Goal: Transaction & Acquisition: Purchase product/service

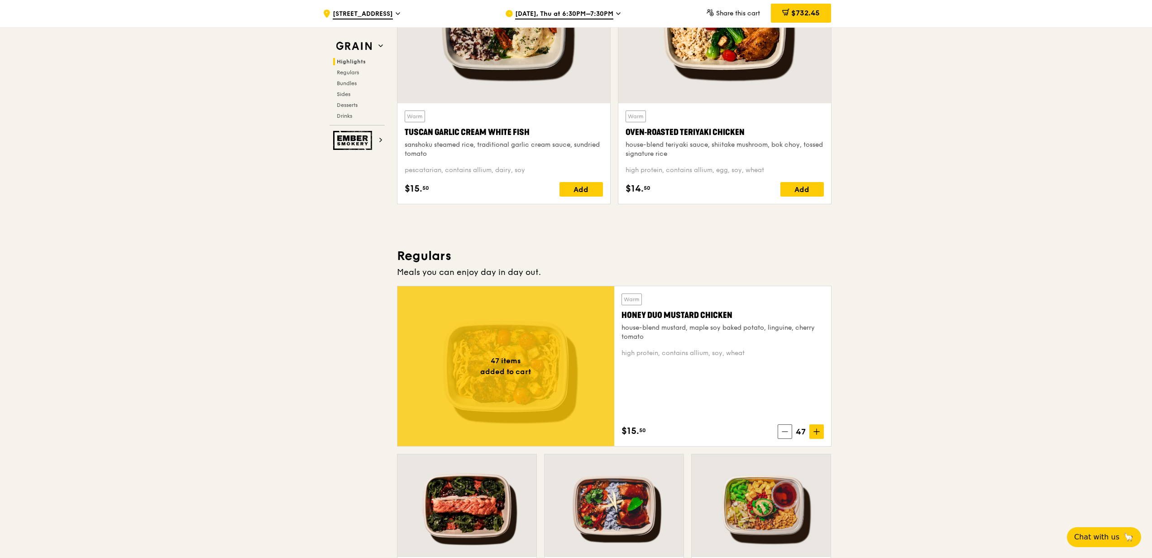
scroll to position [482, 0]
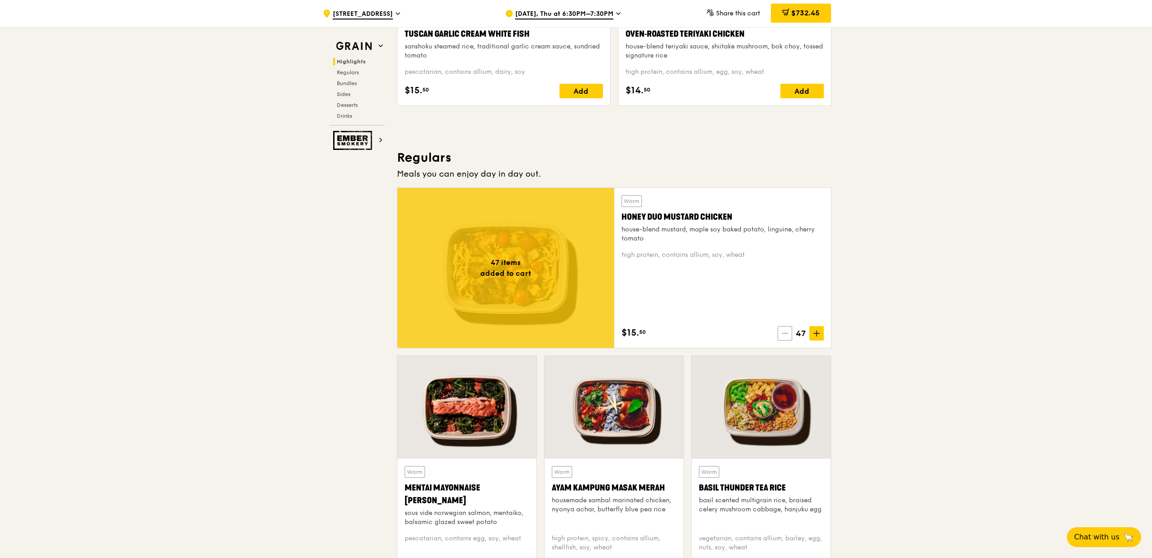
click at [790, 331] on span at bounding box center [785, 333] width 14 height 14
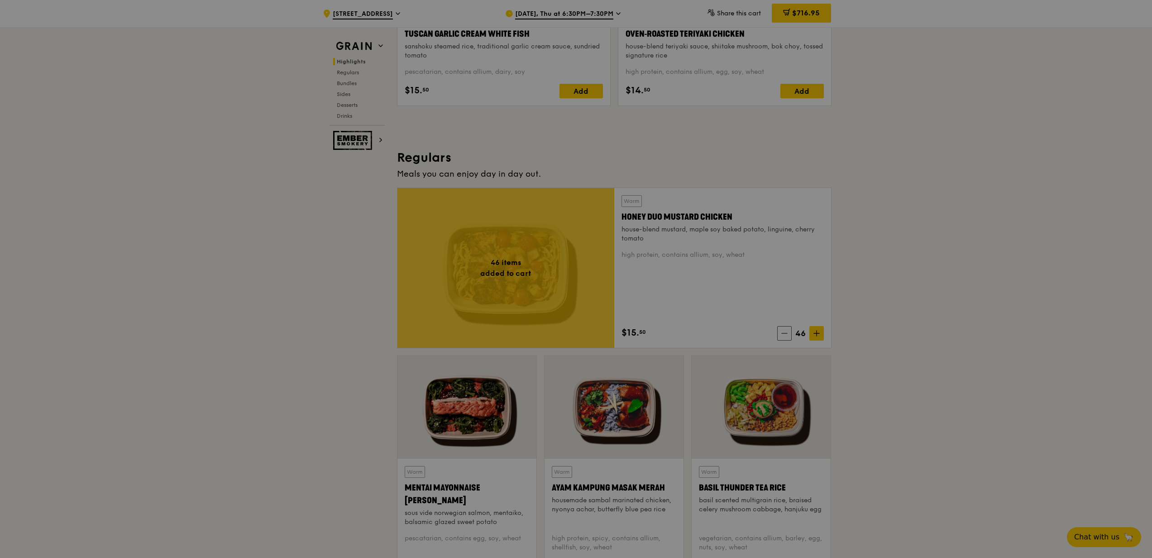
type input "46"
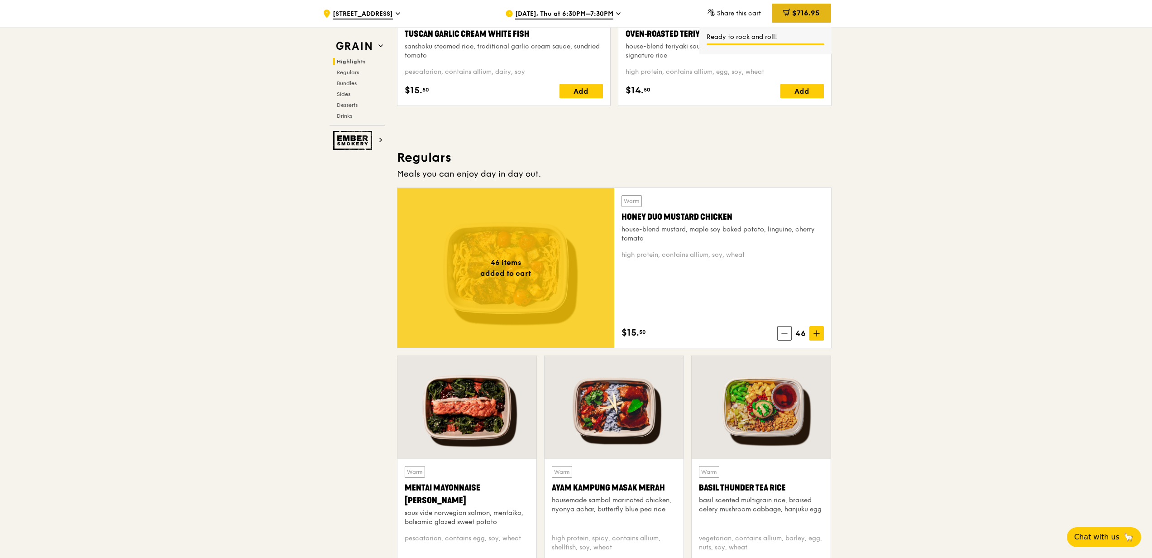
click at [797, 16] on span "$716.95" at bounding box center [806, 13] width 28 height 9
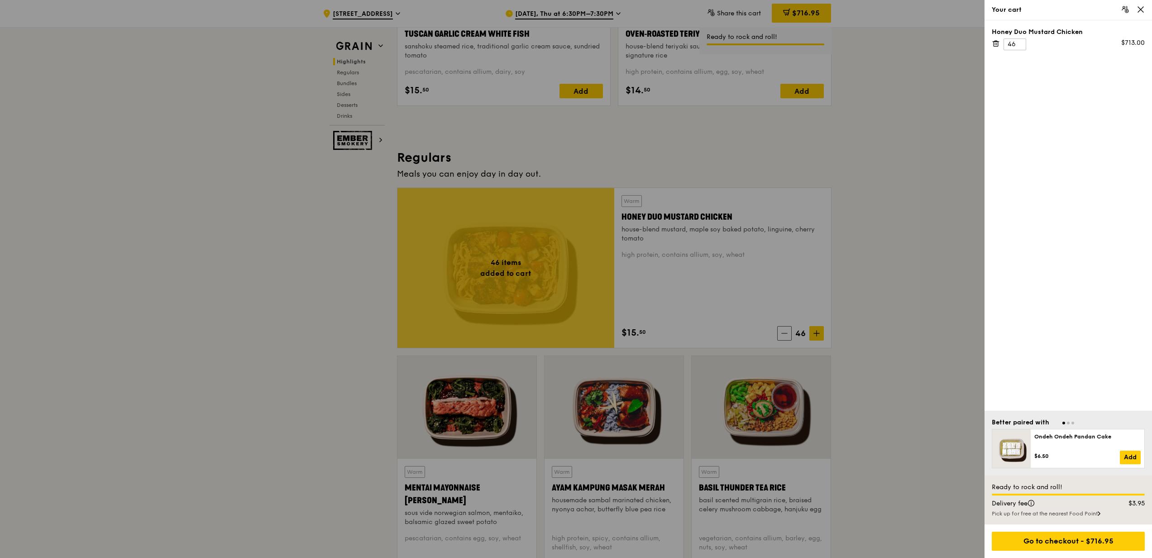
click at [996, 42] on icon at bounding box center [996, 43] width 8 height 8
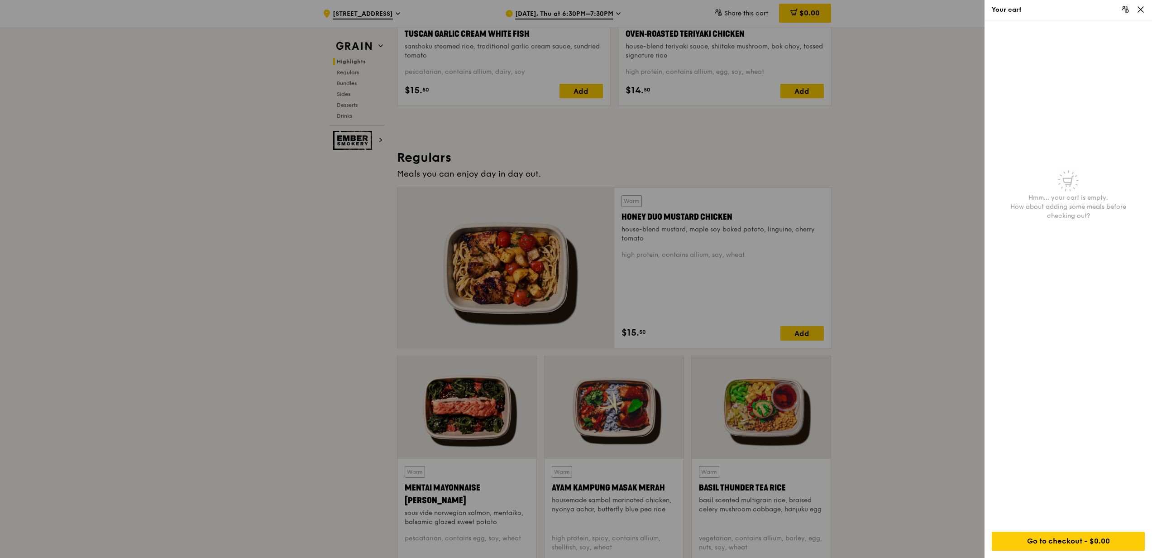
click at [1143, 9] on icon at bounding box center [1141, 9] width 8 height 8
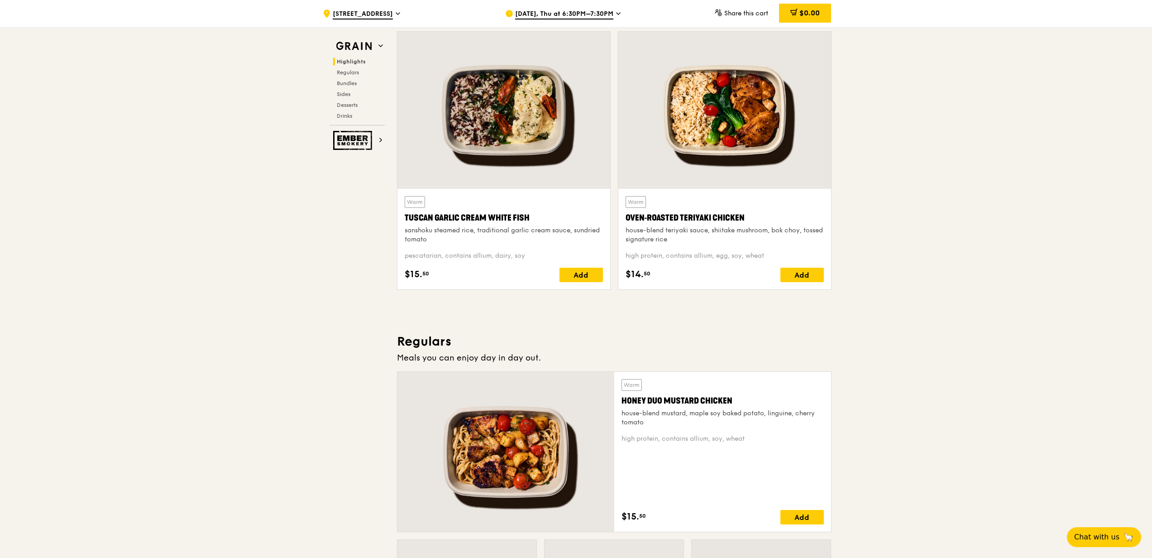
scroll to position [301, 0]
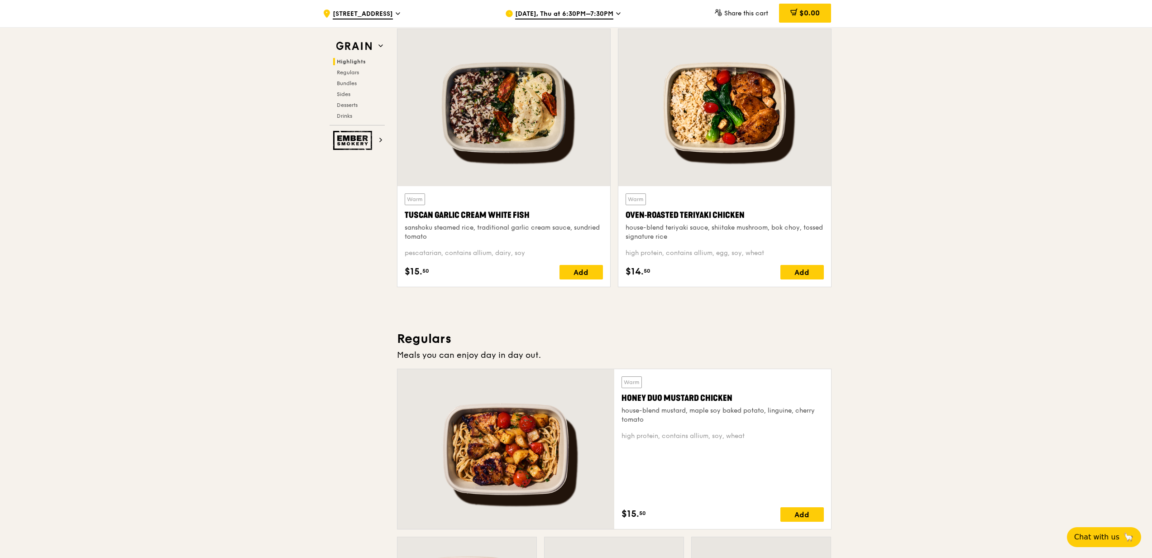
click at [554, 222] on div "Warm Tuscan Garlic Cream White Fish sanshoku steamed rice, traditional garlic c…" at bounding box center [504, 217] width 198 height 48
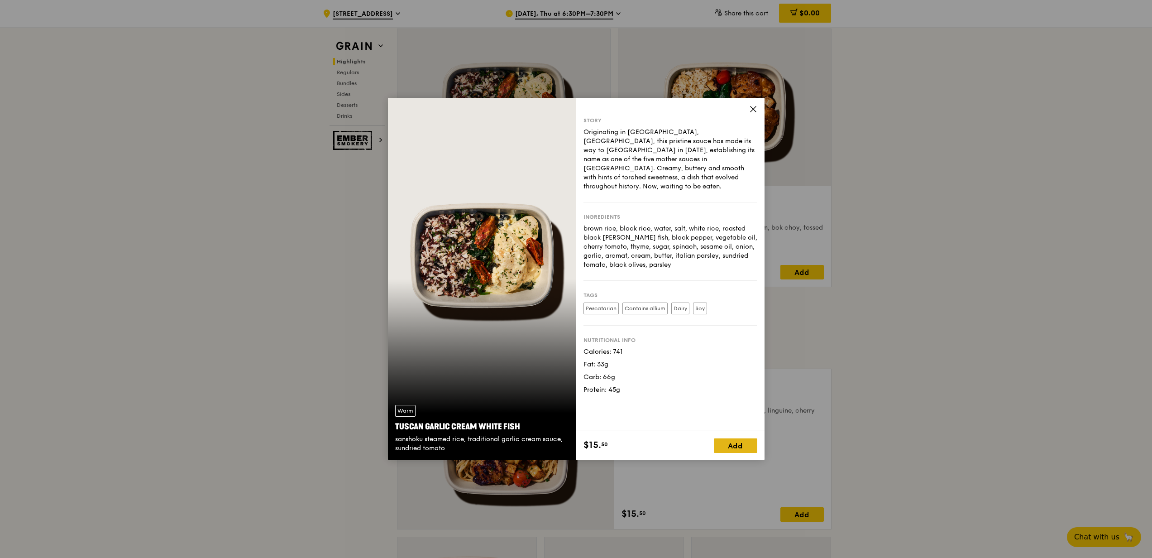
click at [729, 447] on div "Add" at bounding box center [735, 445] width 43 height 14
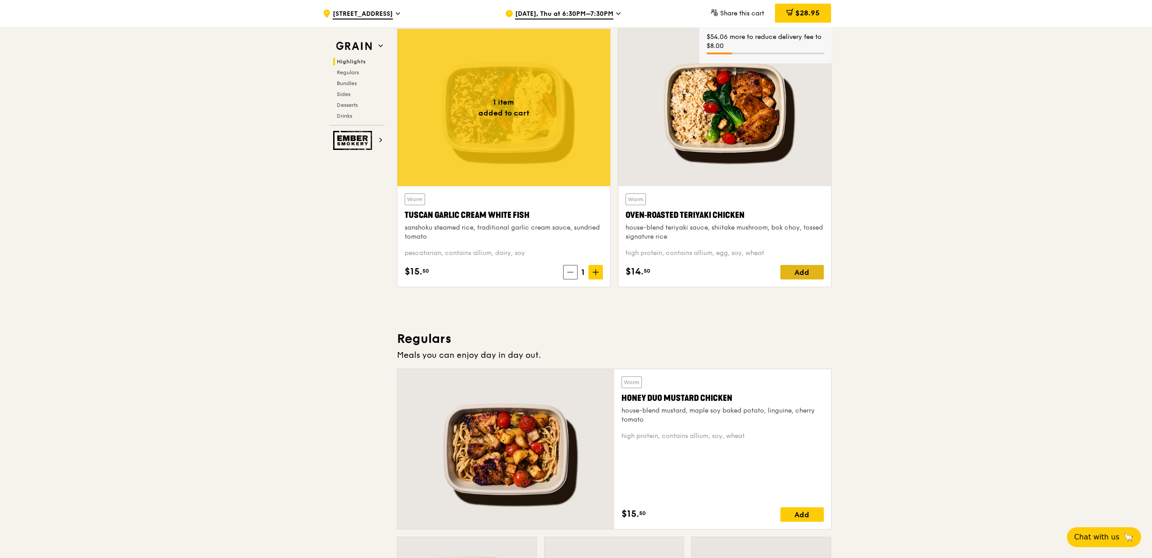
click at [805, 277] on div "Add" at bounding box center [801, 272] width 43 height 14
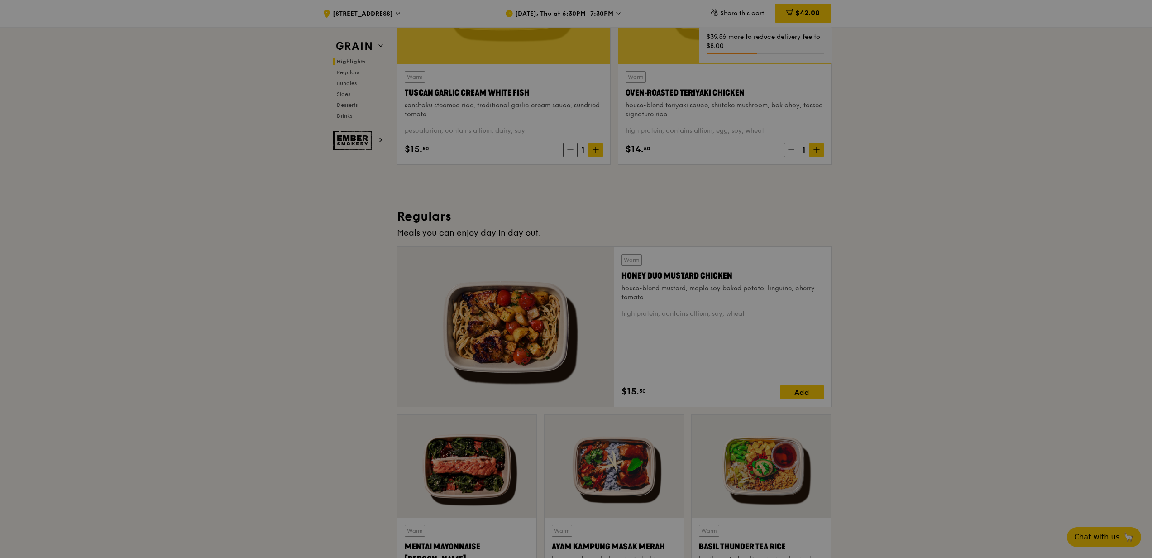
scroll to position [482, 0]
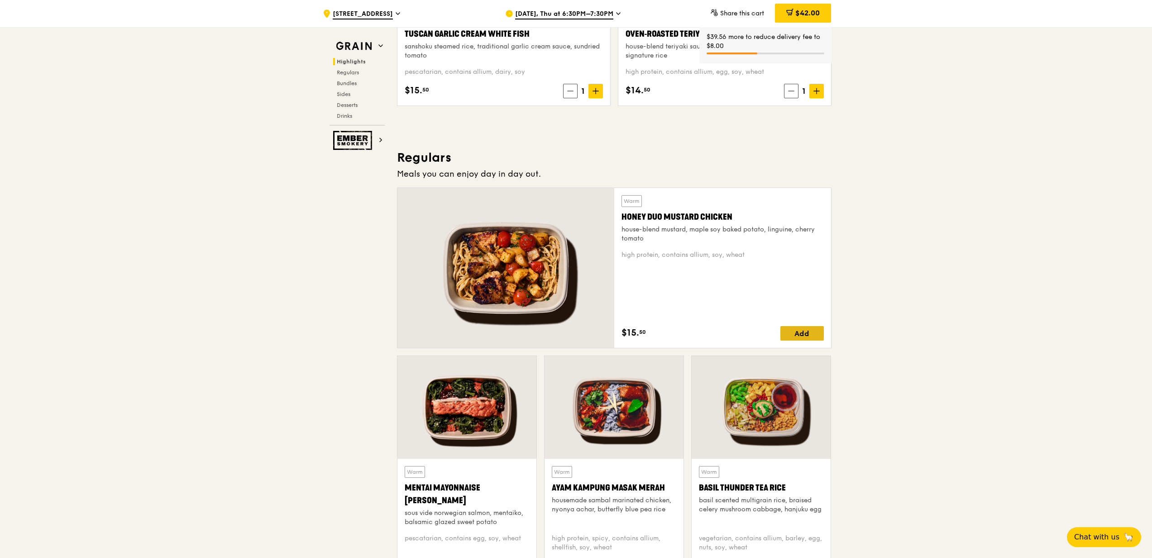
click at [817, 332] on div "Add" at bounding box center [801, 333] width 43 height 14
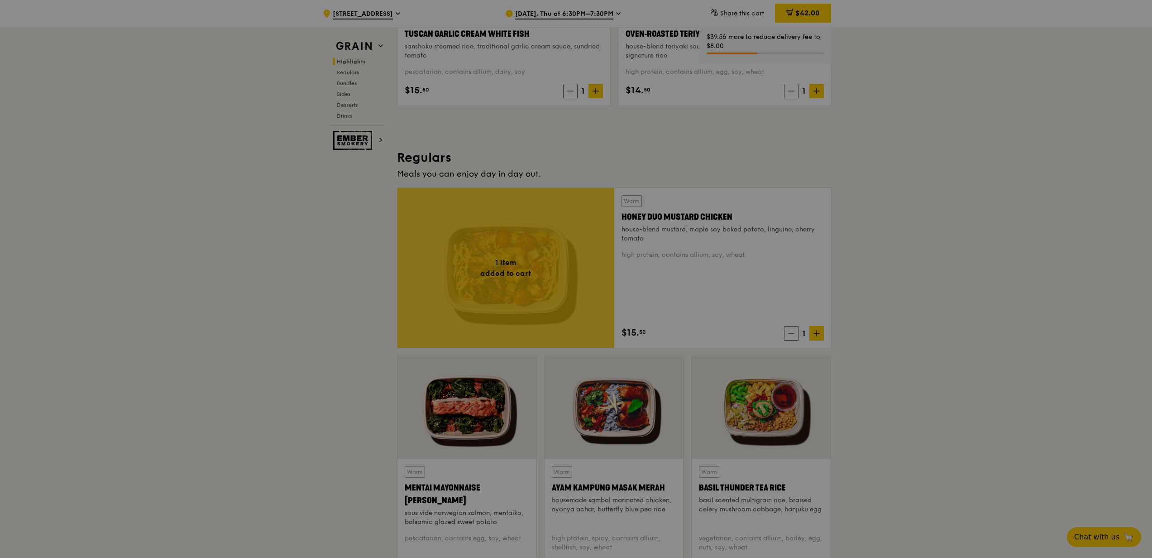
click at [911, 269] on div at bounding box center [576, 279] width 1152 height 558
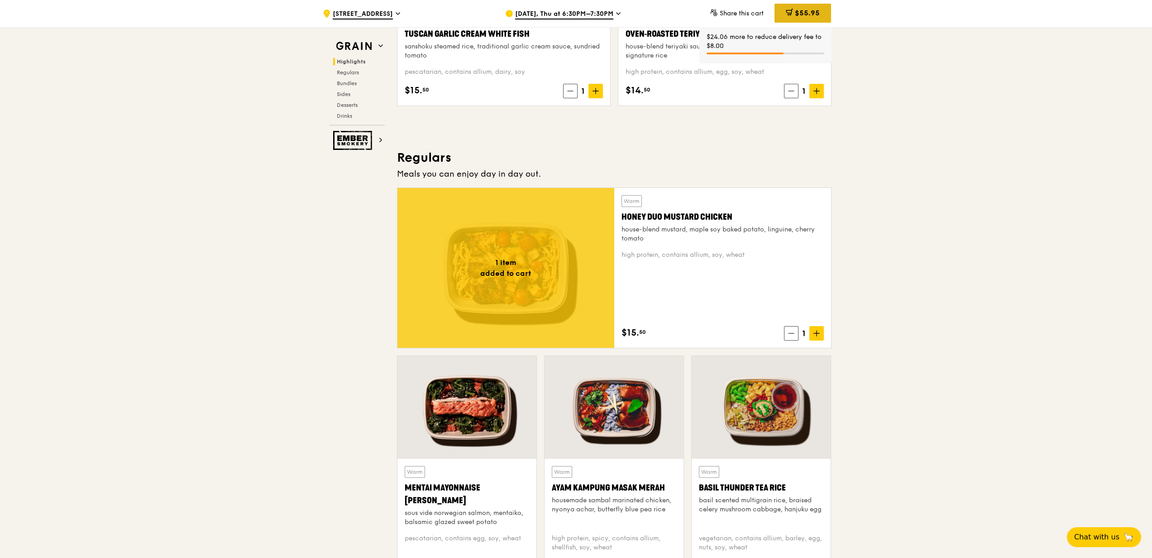
click at [790, 14] on icon at bounding box center [790, 11] width 5 height 5
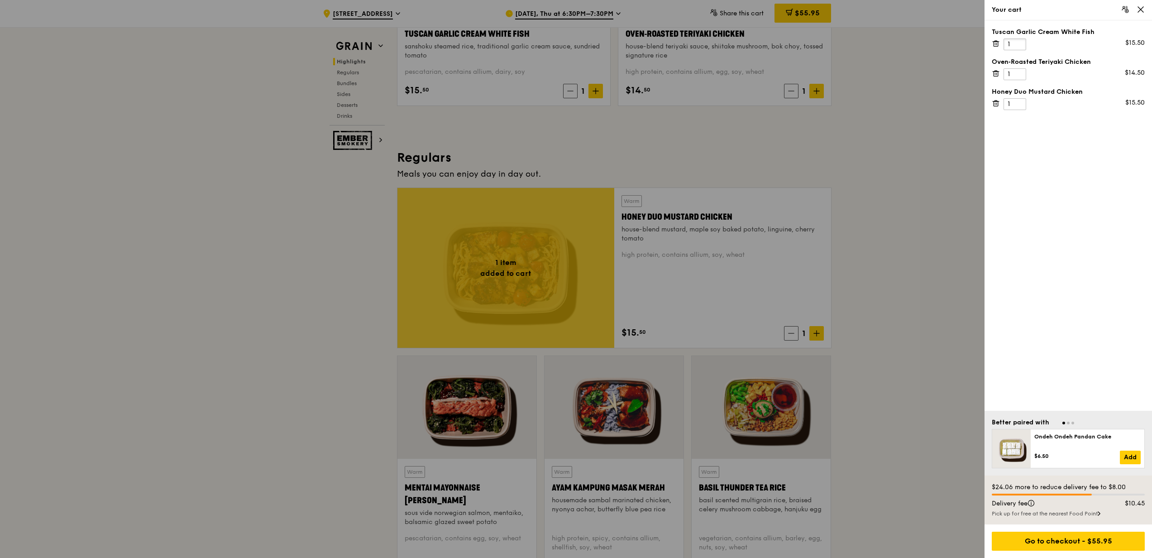
drag, startPoint x: 1022, startPoint y: 43, endPoint x: 955, endPoint y: 42, distance: 67.0
click at [955, 42] on div "Your cart Tuscan Garlic Cream White Fish 1 $15.50 Oven‑Roasted Teriyaki Chicken…" at bounding box center [576, 279] width 1152 height 558
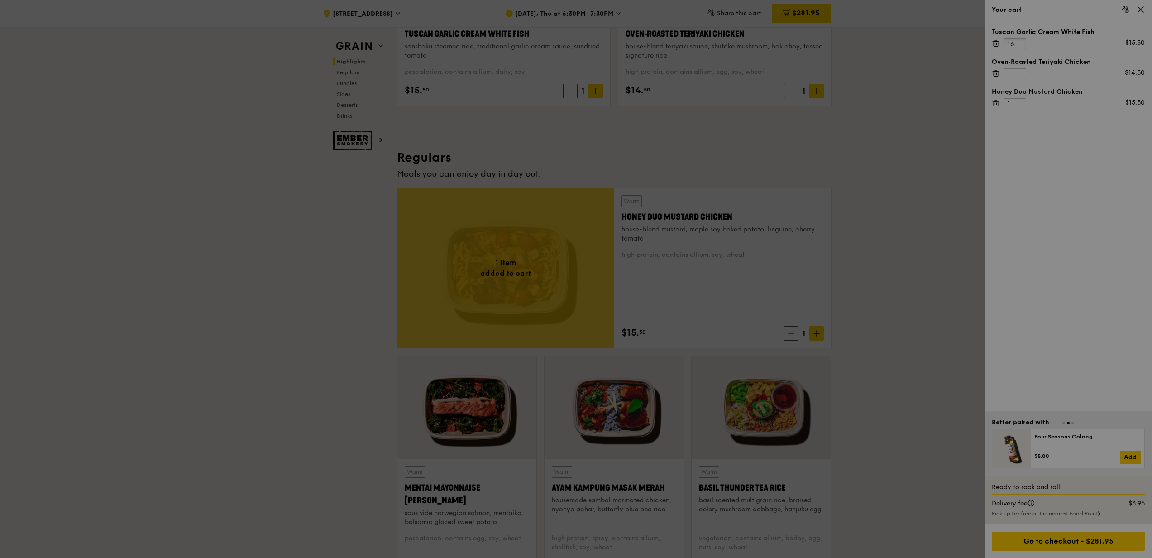
type input "16"
click at [1020, 76] on div at bounding box center [576, 279] width 1152 height 558
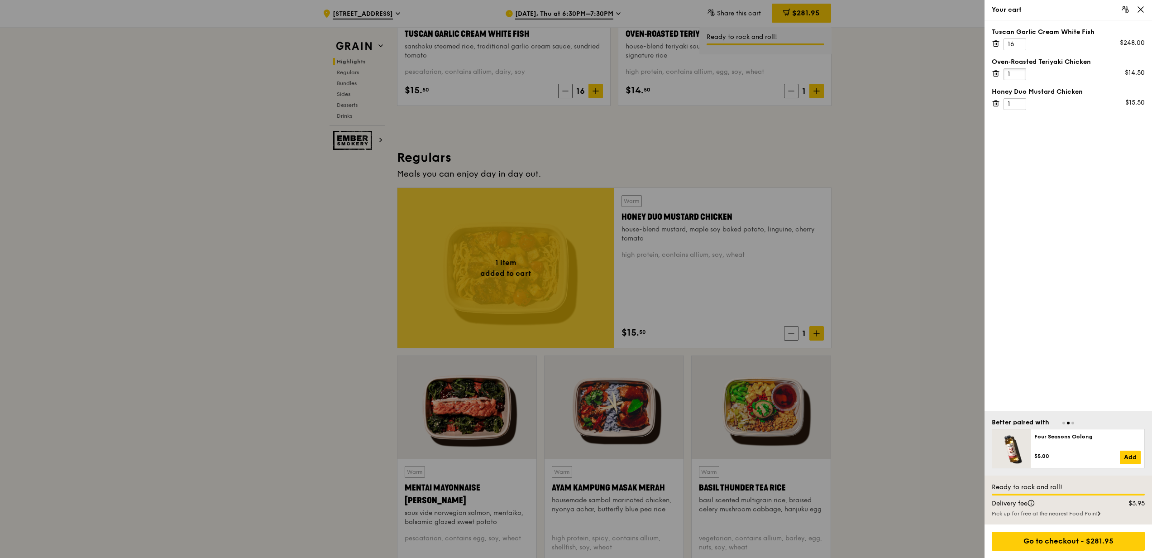
drag, startPoint x: 1020, startPoint y: 76, endPoint x: 983, endPoint y: 73, distance: 36.8
click at [983, 73] on div "Your cart Tuscan Garlic Cream White Fish 16 $248.00 Oven‑Roasted Teriyaki Chick…" at bounding box center [576, 279] width 1152 height 558
type input "16"
click at [1019, 103] on input "1" at bounding box center [1014, 104] width 23 height 12
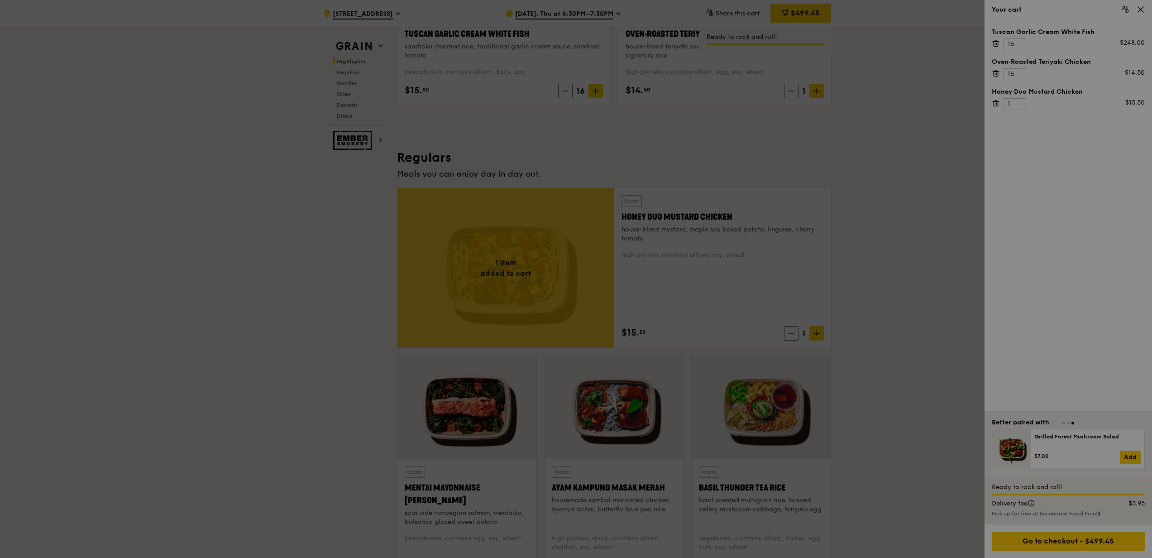
drag, startPoint x: 1021, startPoint y: 104, endPoint x: 1000, endPoint y: 104, distance: 21.3
click at [1000, 104] on div at bounding box center [576, 279] width 1152 height 558
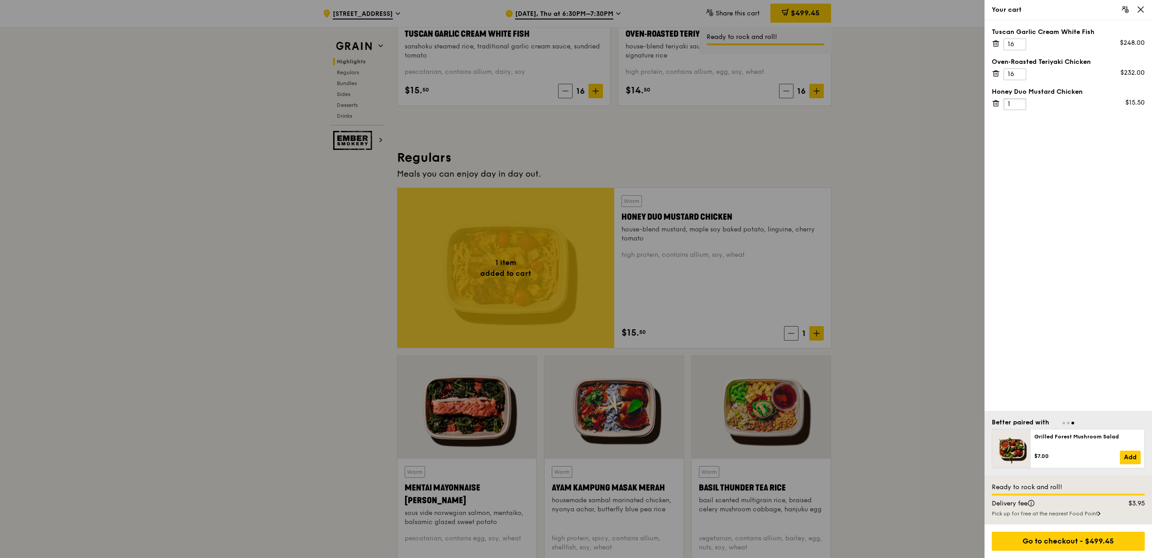
click at [971, 103] on div "Your cart Tuscan Garlic Cream White Fish 16 $248.00 Oven‑Roasted Teriyaki Chick…" at bounding box center [576, 279] width 1152 height 558
type input "15"
click at [1054, 268] on div "Tuscan Garlic Cream White Fish 16 $248.00 Oven‑Roasted Teriyaki Chicken 16 $232…" at bounding box center [1067, 215] width 167 height 390
click at [1055, 544] on div "Go to checkout - $716.45" at bounding box center [1068, 540] width 153 height 19
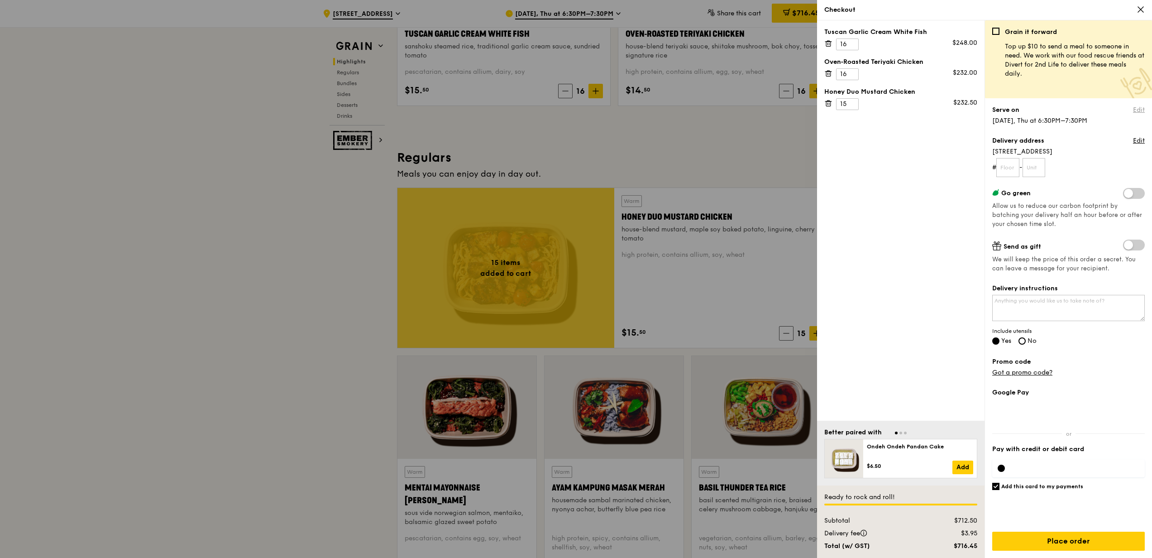
click at [1134, 108] on link "Edit" at bounding box center [1139, 109] width 12 height 9
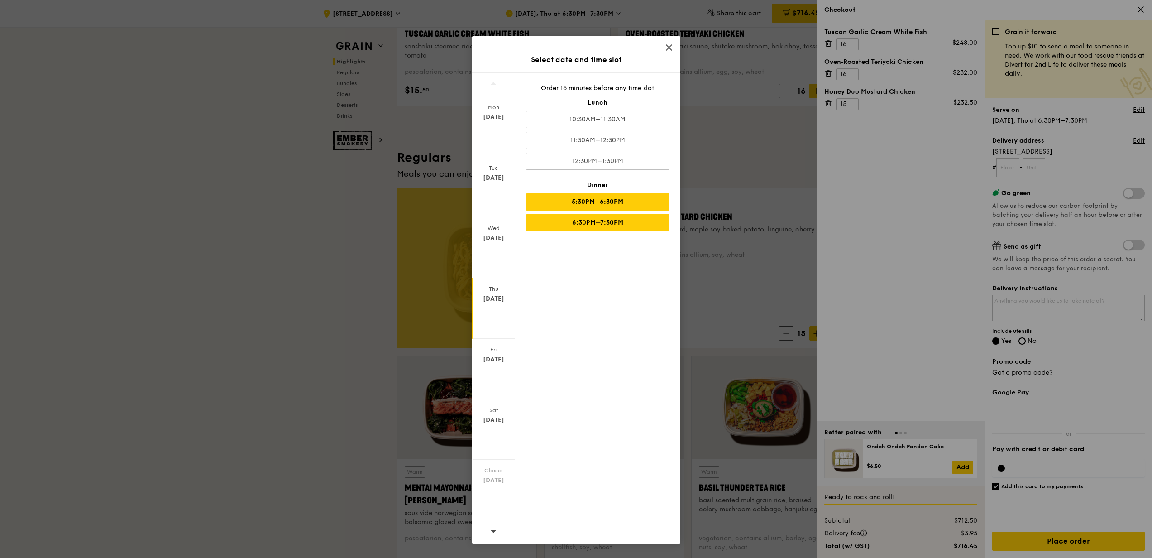
click at [608, 197] on div "5:30PM–6:30PM" at bounding box center [597, 201] width 143 height 17
click at [868, 162] on div "Select date and time slot [DATE] [DATE] [DATE] [DATE] [DATE] [DATE] Closed [DAT…" at bounding box center [576, 279] width 1152 height 558
click at [662, 38] on div "Select date and time slot [DATE] [DATE] [DATE] [DATE] [DATE] [DATE] Closed [DAT…" at bounding box center [576, 289] width 208 height 507
click at [666, 47] on icon at bounding box center [669, 47] width 8 height 8
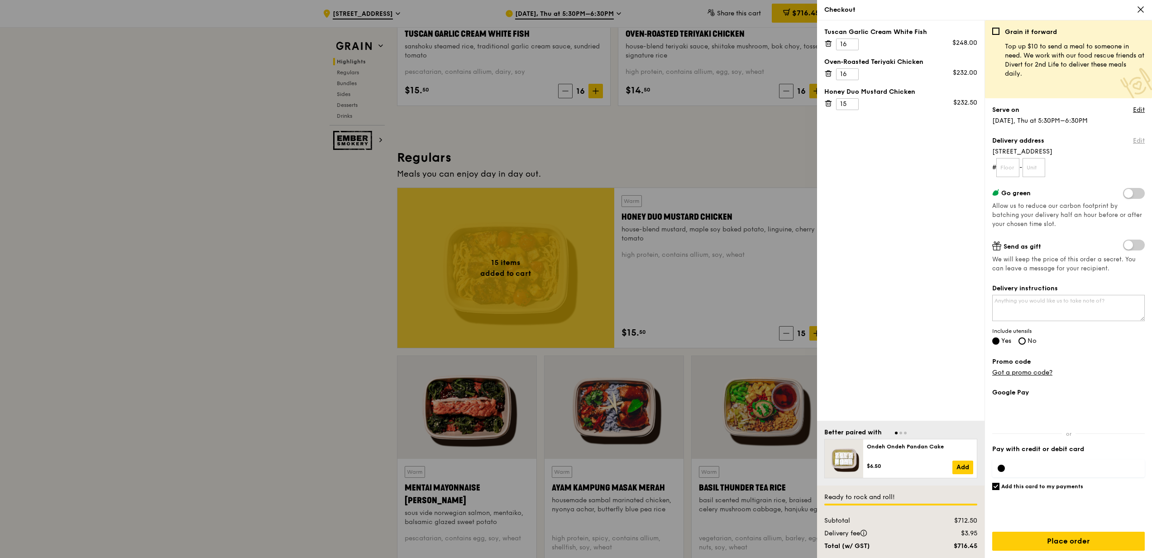
click at [1137, 139] on link "Edit" at bounding box center [1139, 140] width 12 height 9
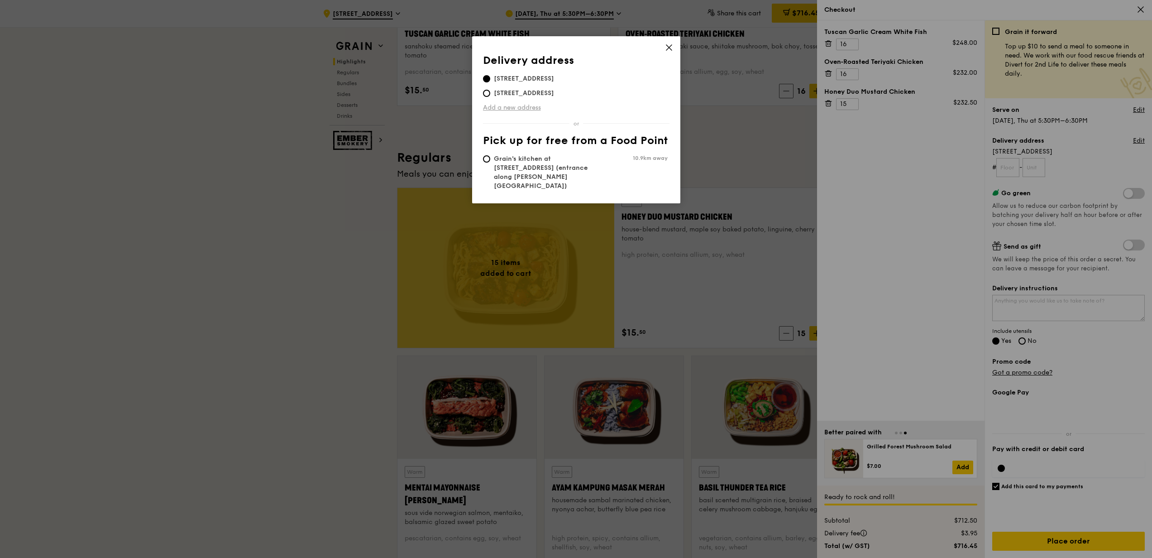
click at [529, 106] on link "Add a new address" at bounding box center [576, 107] width 186 height 9
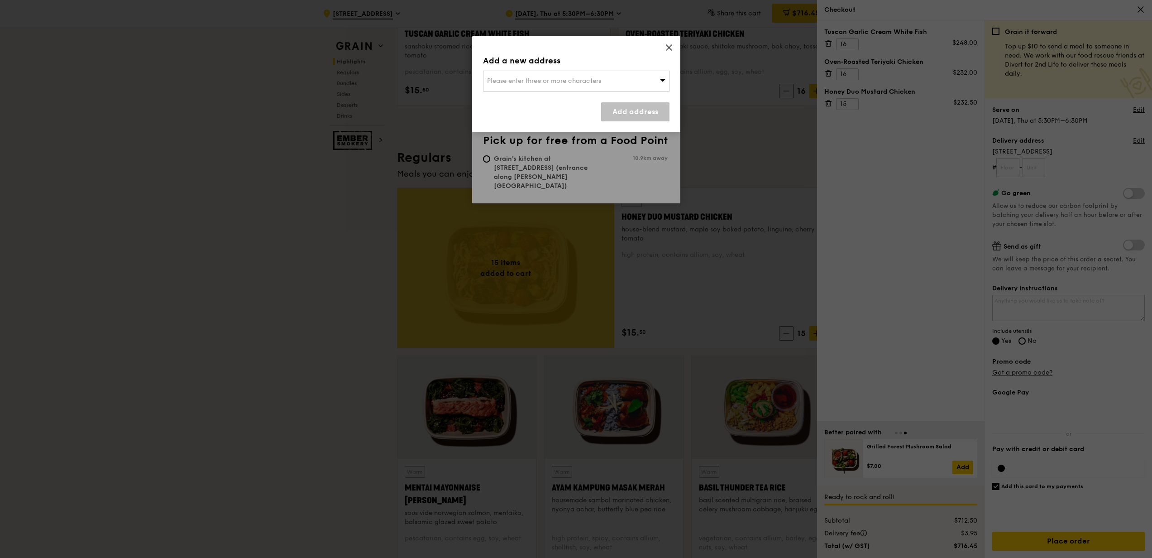
click at [554, 87] on div "Please enter three or more characters" at bounding box center [576, 81] width 186 height 21
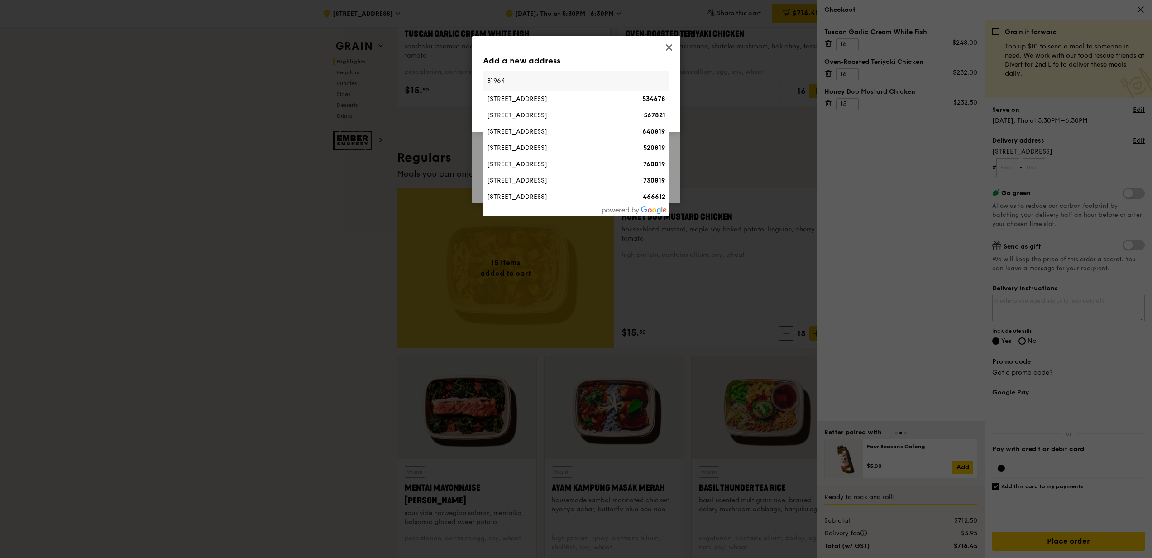
type input "819642"
type input "Terminal"
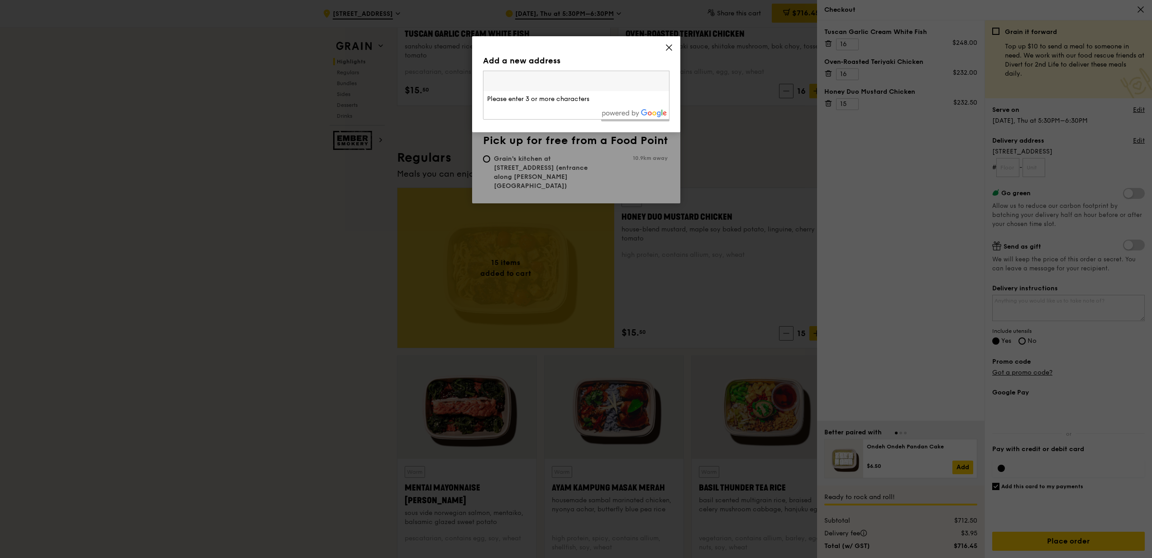
type input "8"
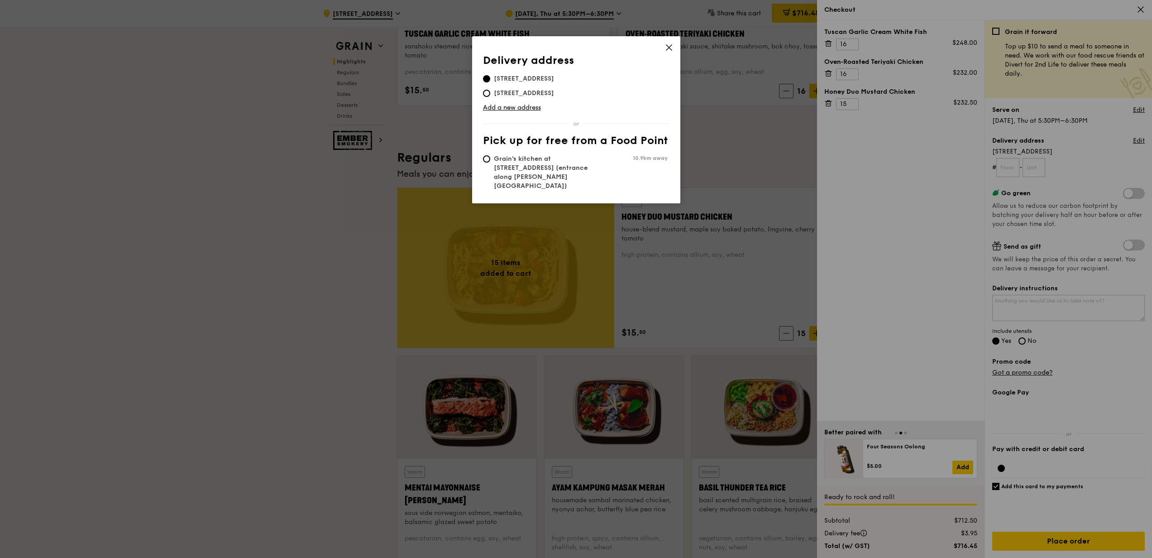
click at [1069, 156] on div "Delivery address Pick up for free from a Food Point Delivery address [STREET_AD…" at bounding box center [576, 279] width 1152 height 558
click at [668, 47] on icon at bounding box center [668, 47] width 5 height 5
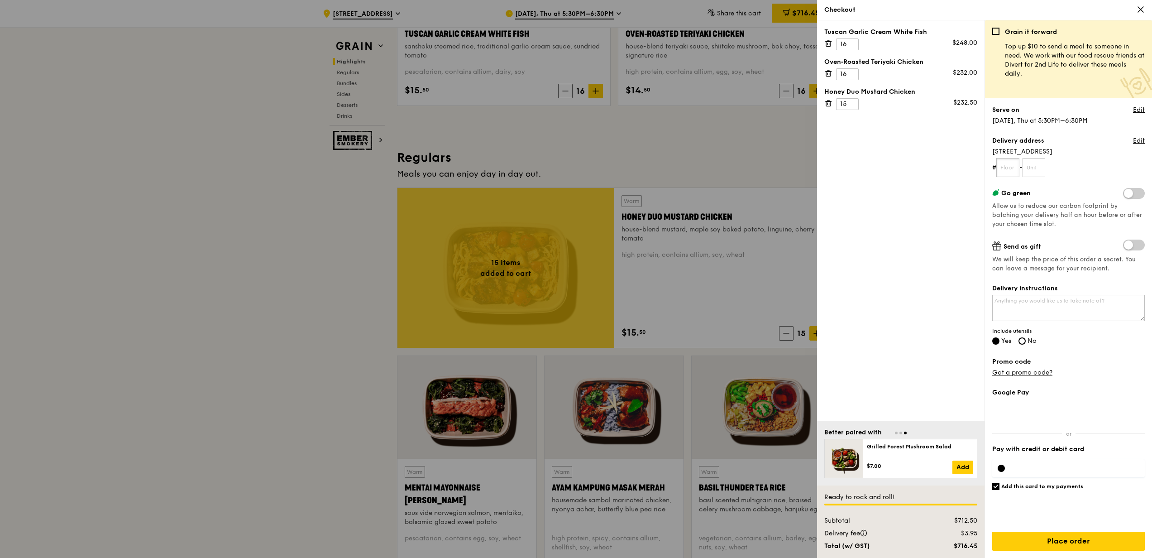
click at [1017, 167] on input "text" at bounding box center [1007, 167] width 23 height 19
type input "04"
type input "15"
click at [1071, 172] on form "# 04 - 15" at bounding box center [1068, 167] width 153 height 19
click at [1039, 307] on textarea "Delivery instructions" at bounding box center [1068, 308] width 153 height 26
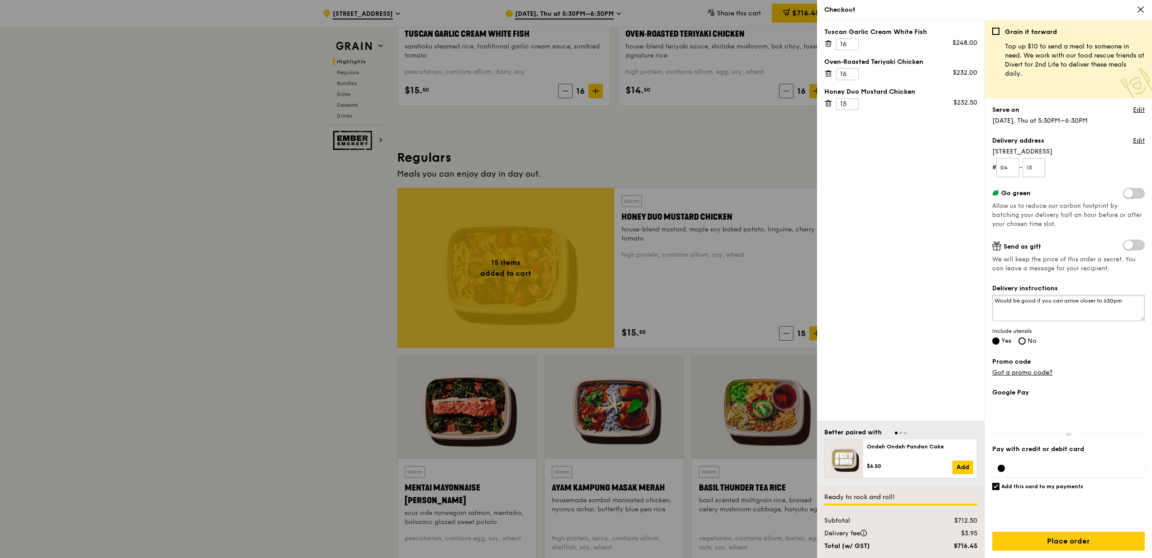
type textarea "Would be good if you can arrive closer to 630pm"
click at [1025, 471] on div at bounding box center [1068, 468] width 153 height 18
click at [1017, 482] on h6 "Add this card to my payments" at bounding box center [1042, 485] width 82 height 7
click at [999, 482] on input "Add this card to my payments" at bounding box center [995, 485] width 7 height 7
checkbox input "false"
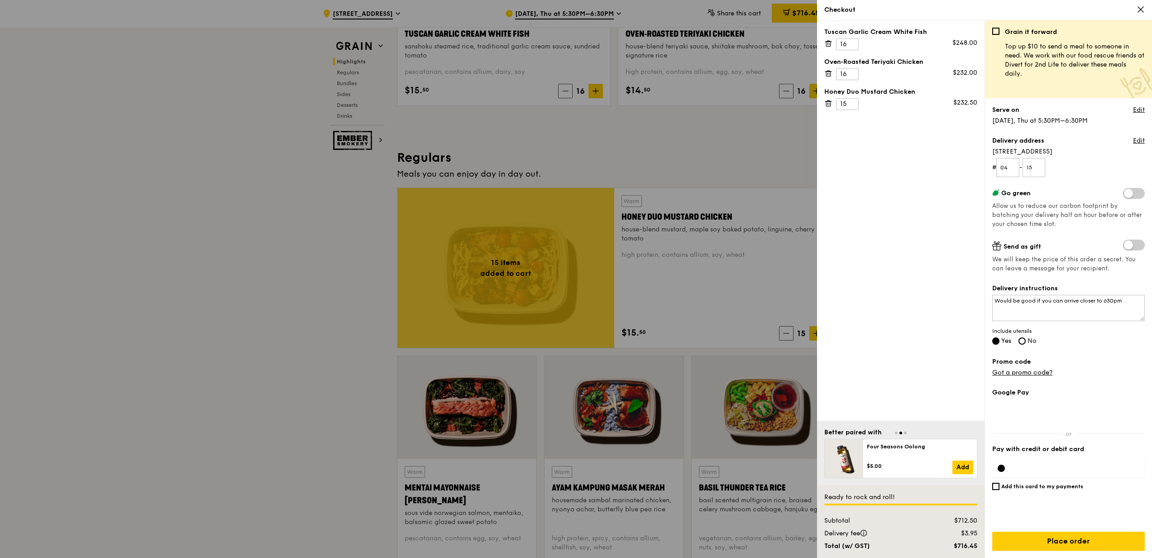
click at [999, 342] on input "Yes" at bounding box center [995, 340] width 7 height 7
click at [1023, 339] on input "No" at bounding box center [1021, 340] width 7 height 7
radio input "true"
click at [999, 341] on label "Yes" at bounding box center [1001, 342] width 19 height 8
click at [999, 341] on input "Yes" at bounding box center [995, 340] width 7 height 7
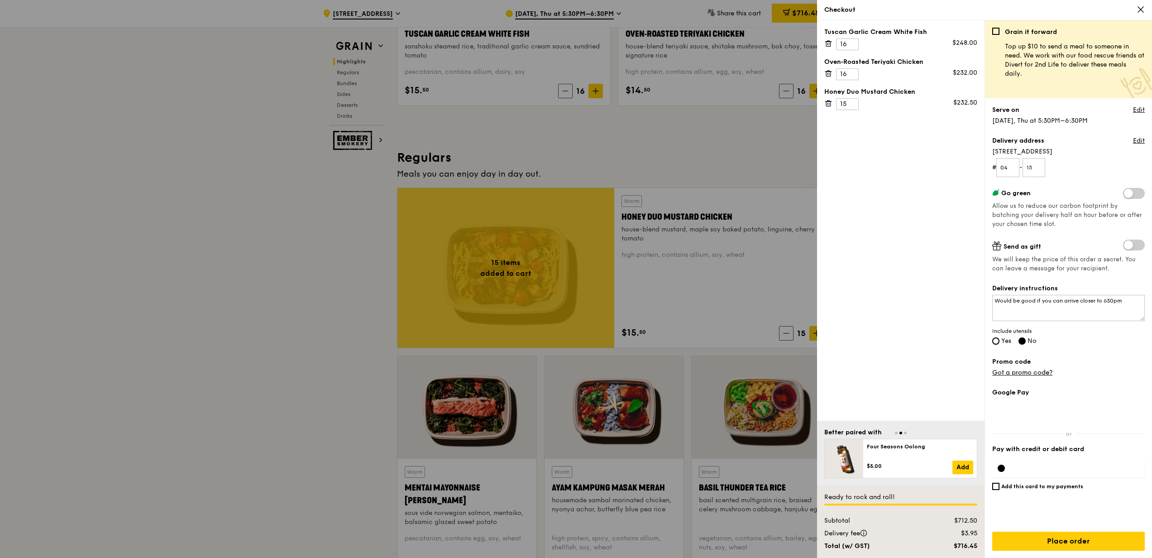
radio input "true"
radio input "false"
click at [1051, 540] on input "Place order" at bounding box center [1068, 540] width 153 height 19
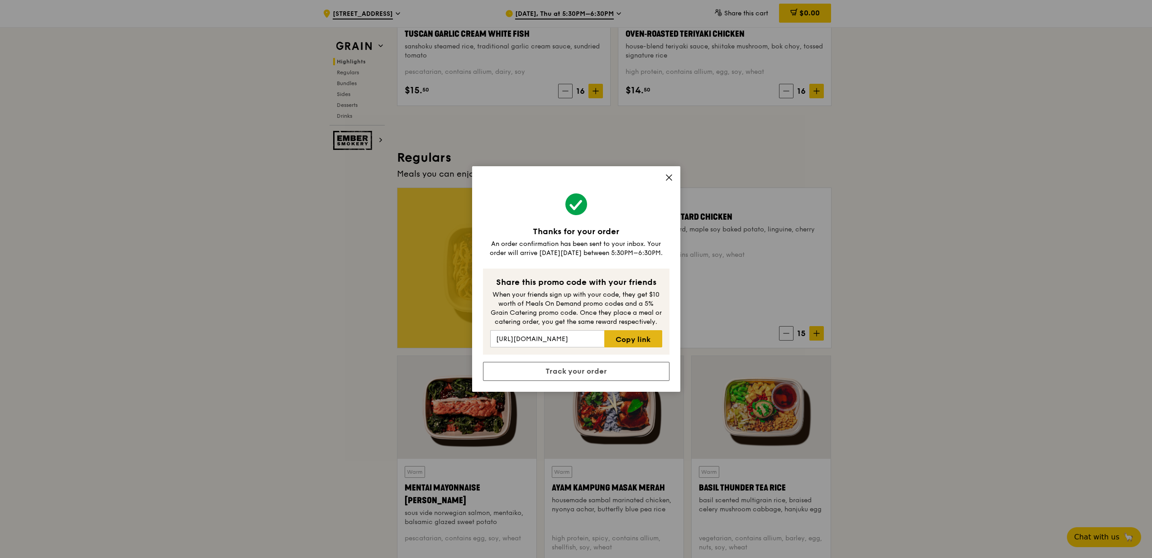
click at [625, 338] on link "Copy link" at bounding box center [632, 338] width 57 height 17
click at [665, 176] on icon at bounding box center [669, 177] width 8 height 8
